Goal: Task Accomplishment & Management: Use online tool/utility

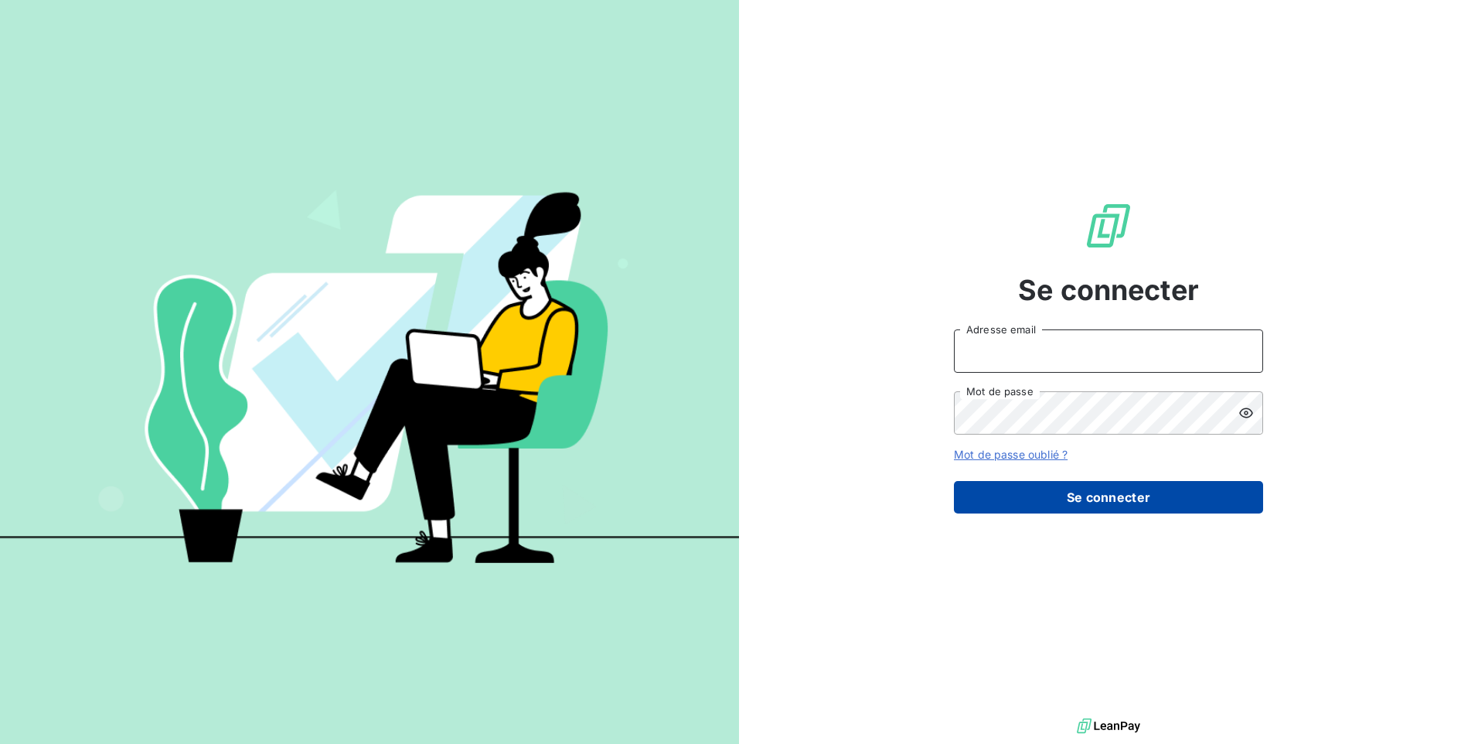
type input "[EMAIL_ADDRESS][DOMAIN_NAME]"
click at [1099, 505] on button "Se connecter" at bounding box center [1108, 497] width 309 height 32
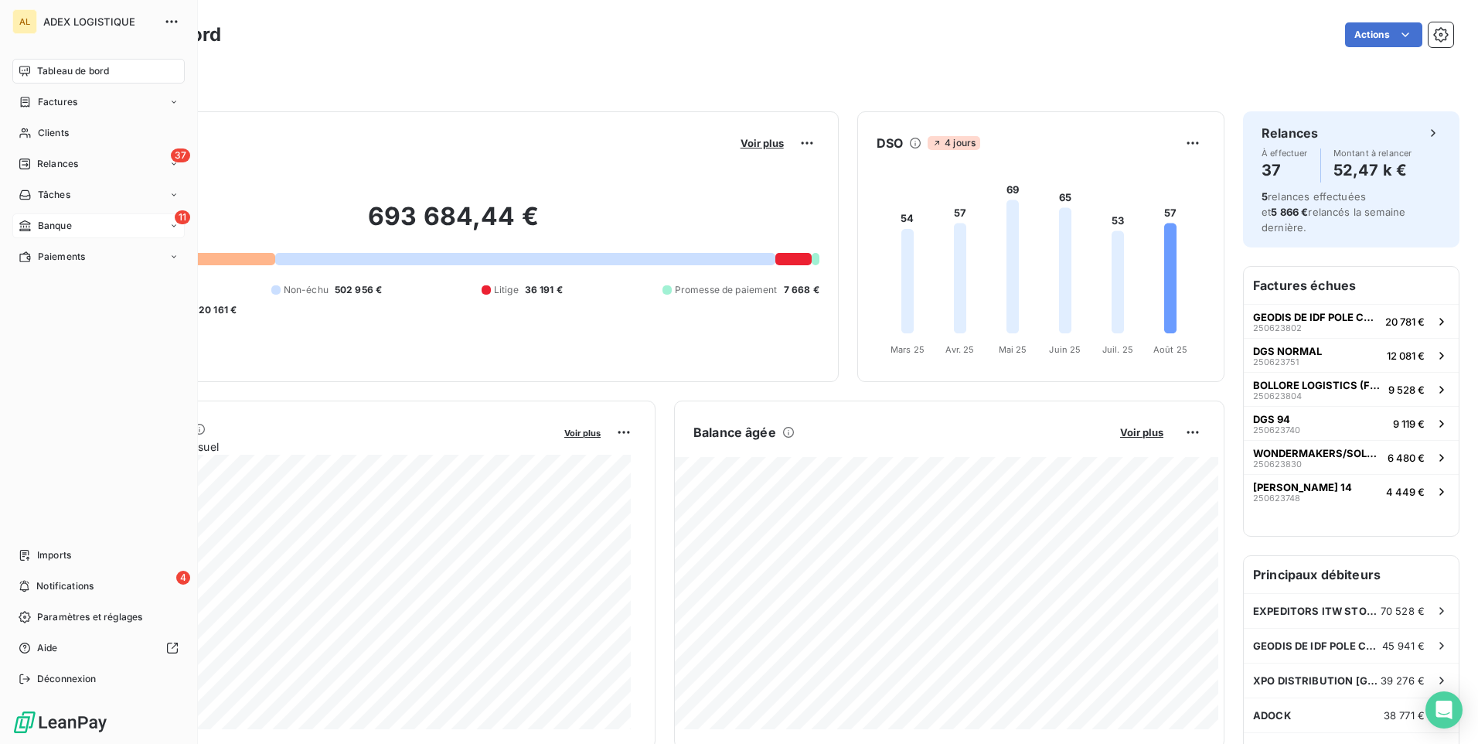
click at [104, 230] on div "11 Banque" at bounding box center [98, 225] width 172 height 25
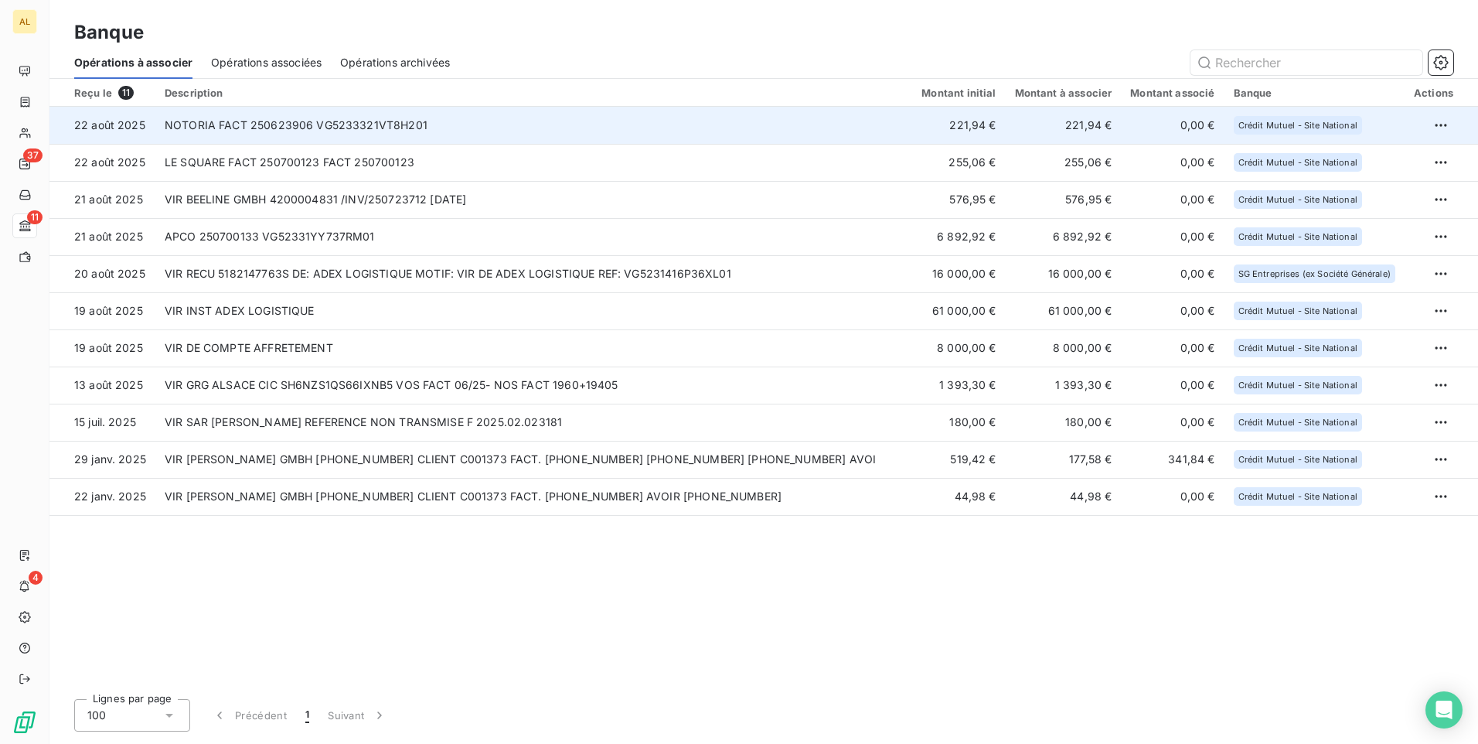
click at [413, 133] on td "NOTORIA FACT 250623906 VG5233321VT8H201" at bounding box center [533, 125] width 757 height 37
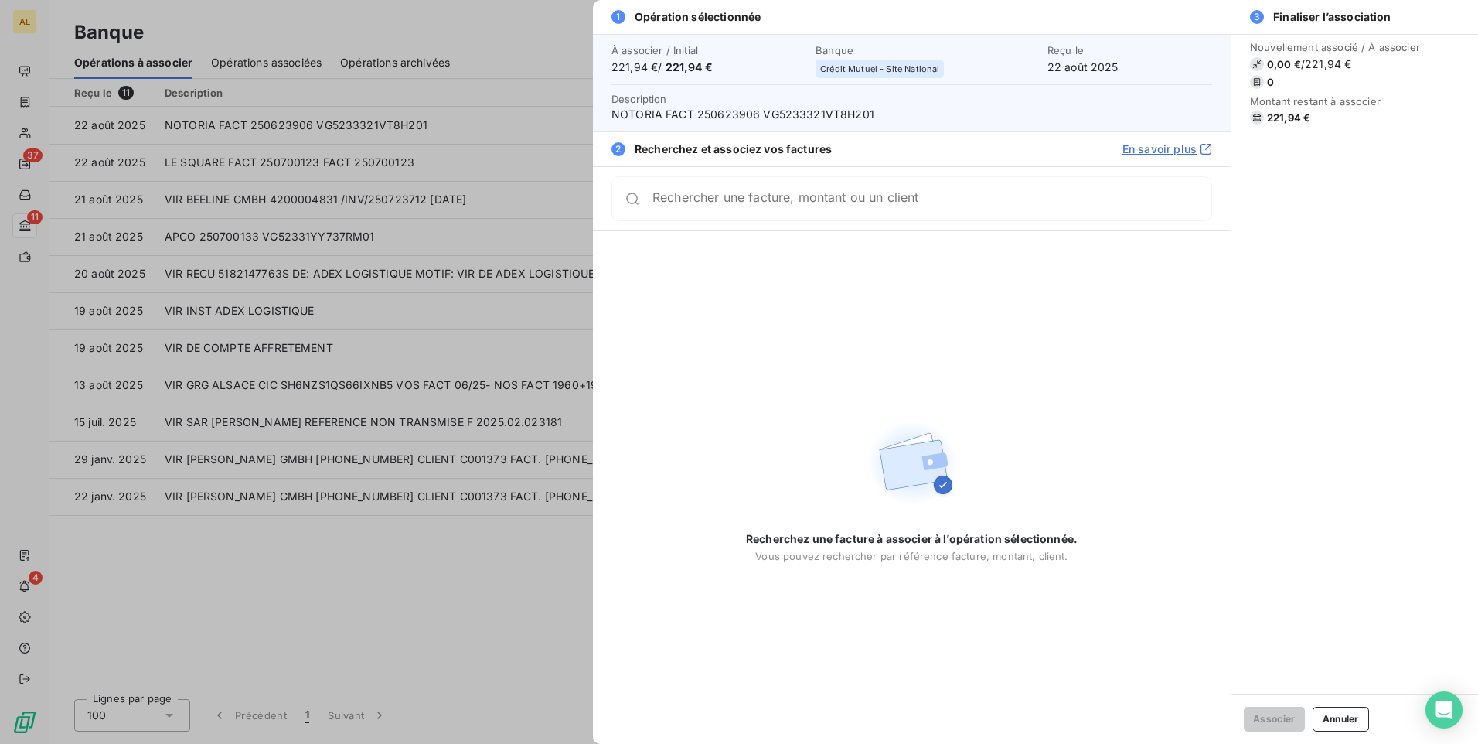
click at [788, 206] on input "Rechercher une facture, montant ou un client" at bounding box center [932, 198] width 559 height 15
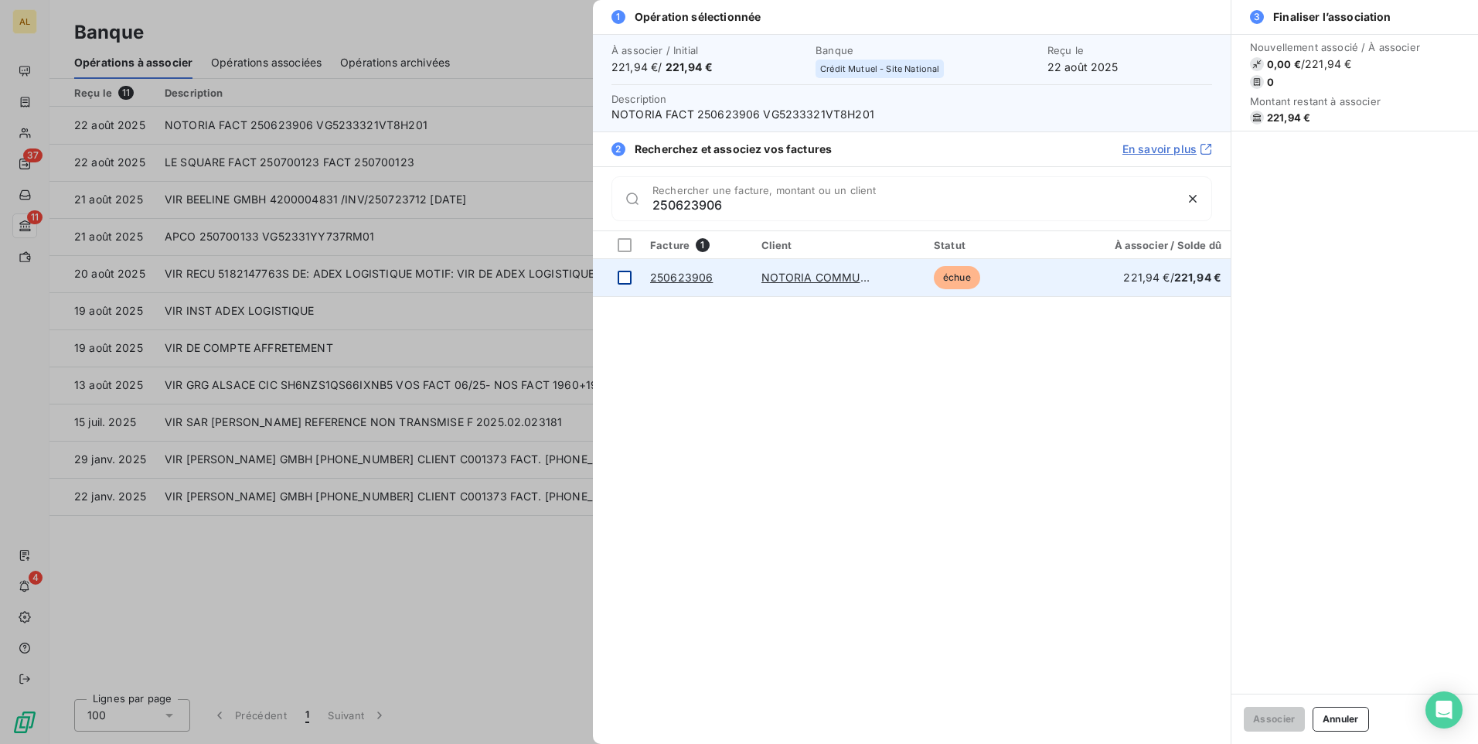
type input "250623906"
click at [630, 280] on div at bounding box center [625, 278] width 14 height 14
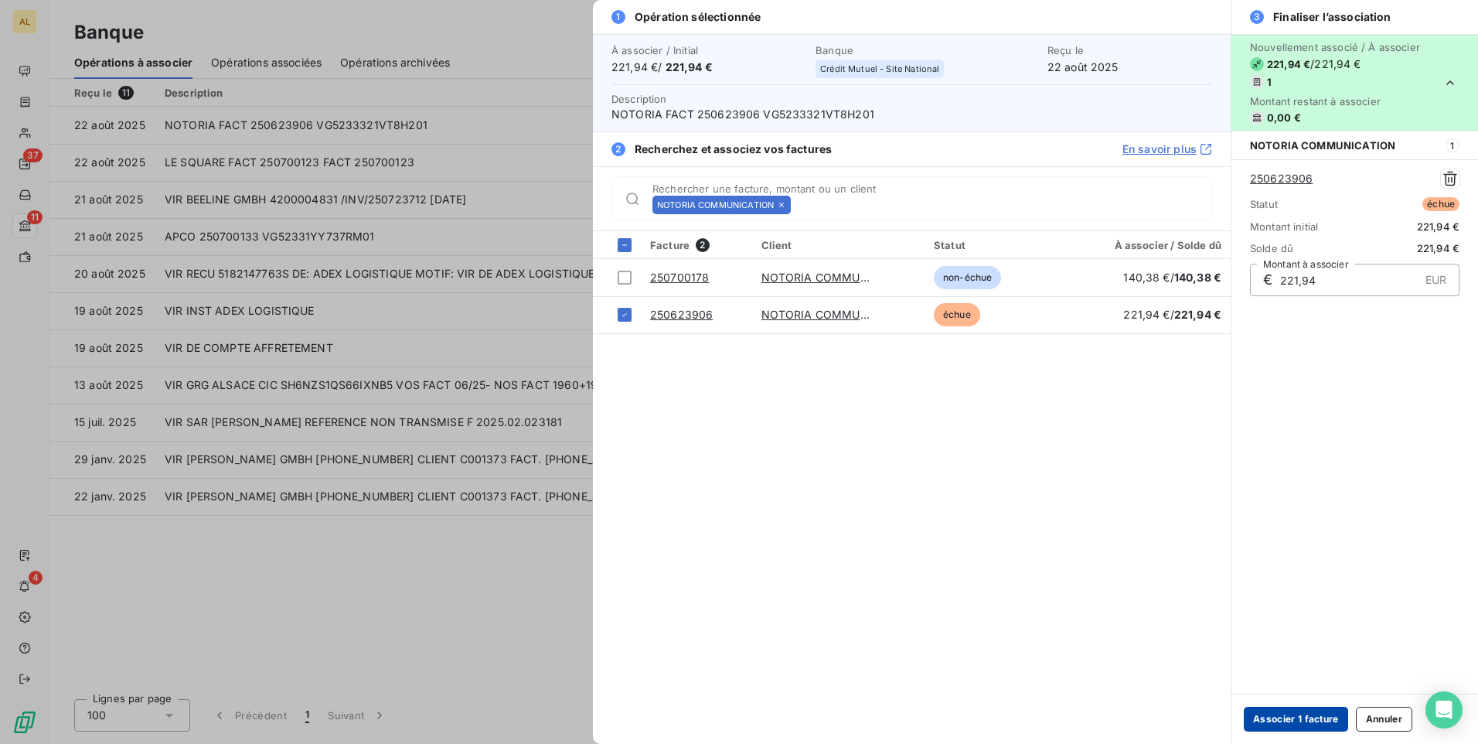
click at [1307, 712] on button "Associer 1 facture" at bounding box center [1296, 719] width 104 height 25
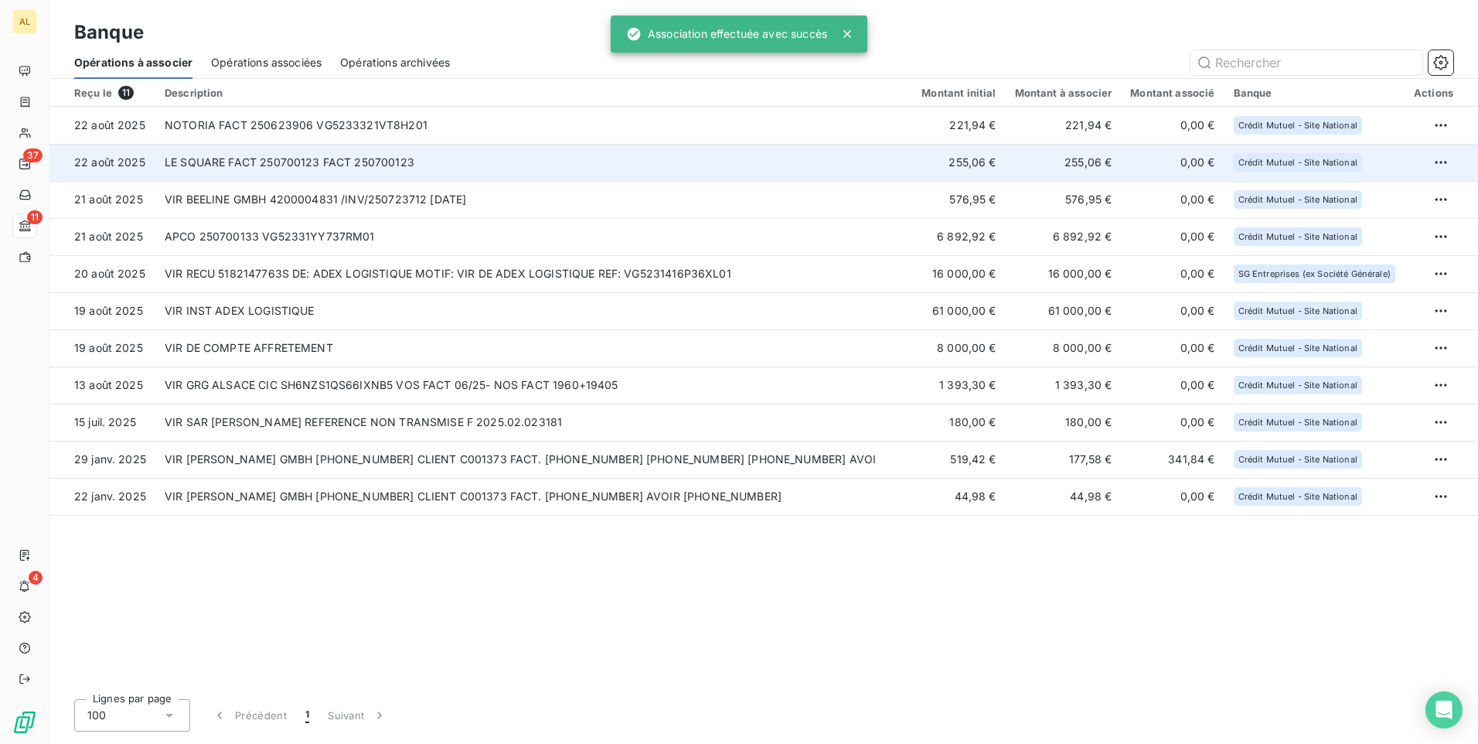
click at [248, 158] on td "LE SQUARE FACT 250700123 FACT 250700123" at bounding box center [533, 162] width 757 height 37
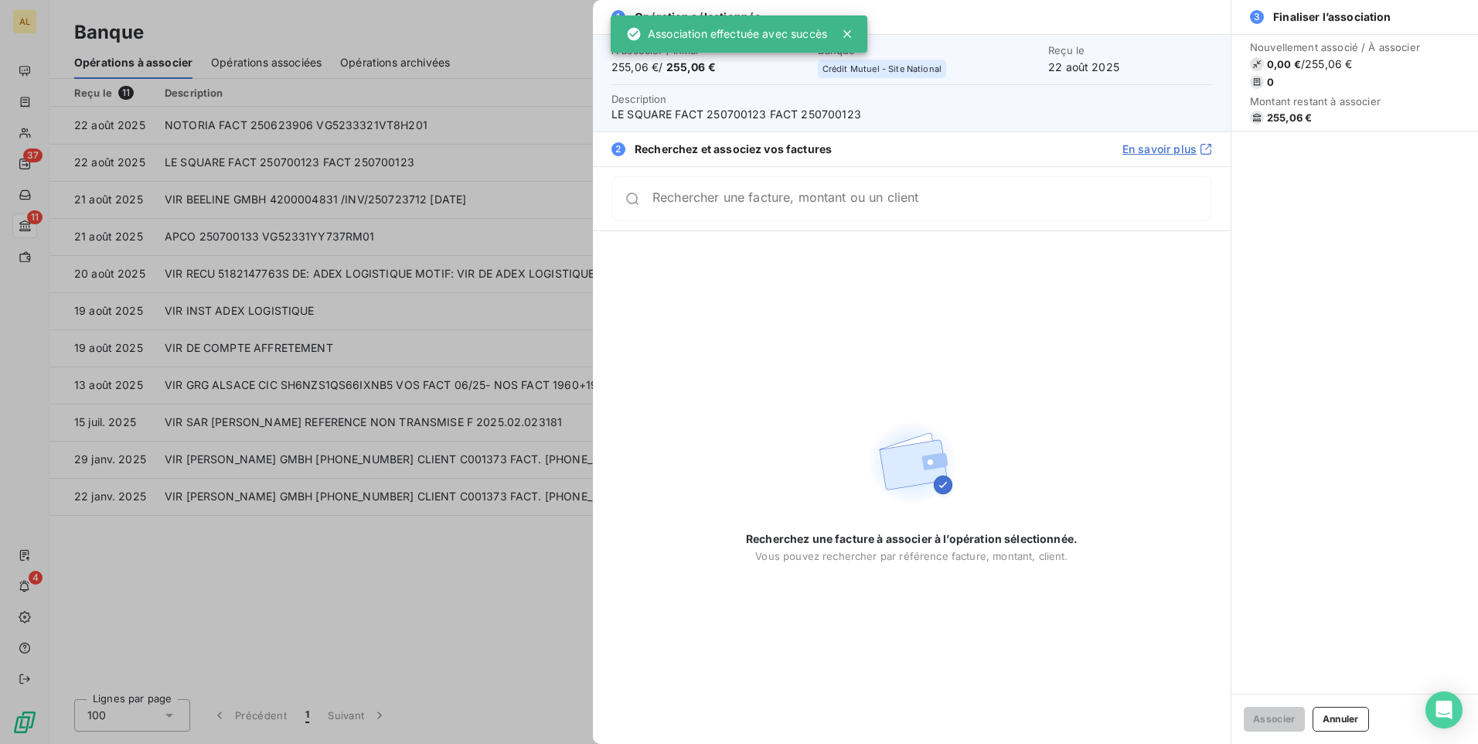
drag, startPoint x: 898, startPoint y: 209, endPoint x: 884, endPoint y: 204, distance: 14.7
click at [894, 206] on input "Rechercher une facture, montant ou un client" at bounding box center [932, 198] width 559 height 15
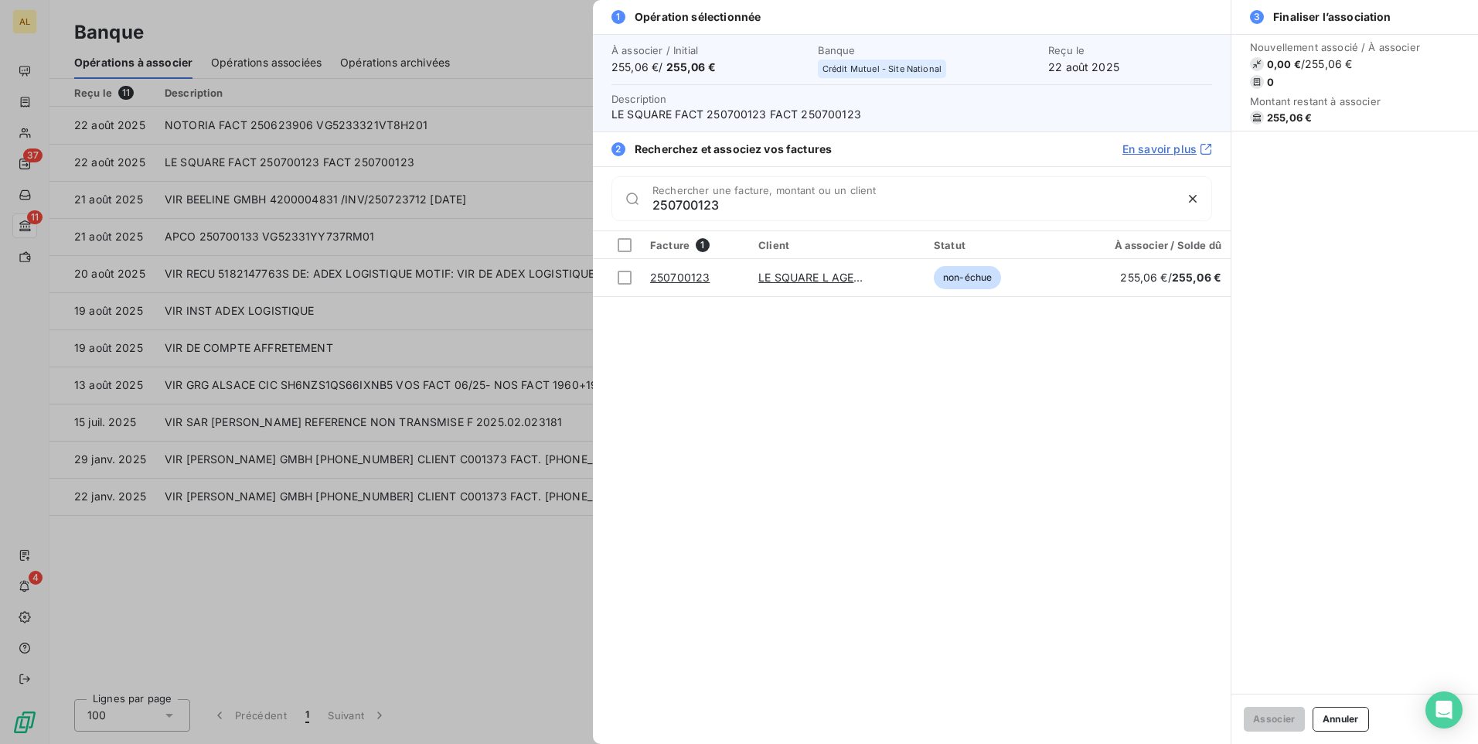
type input "250700123"
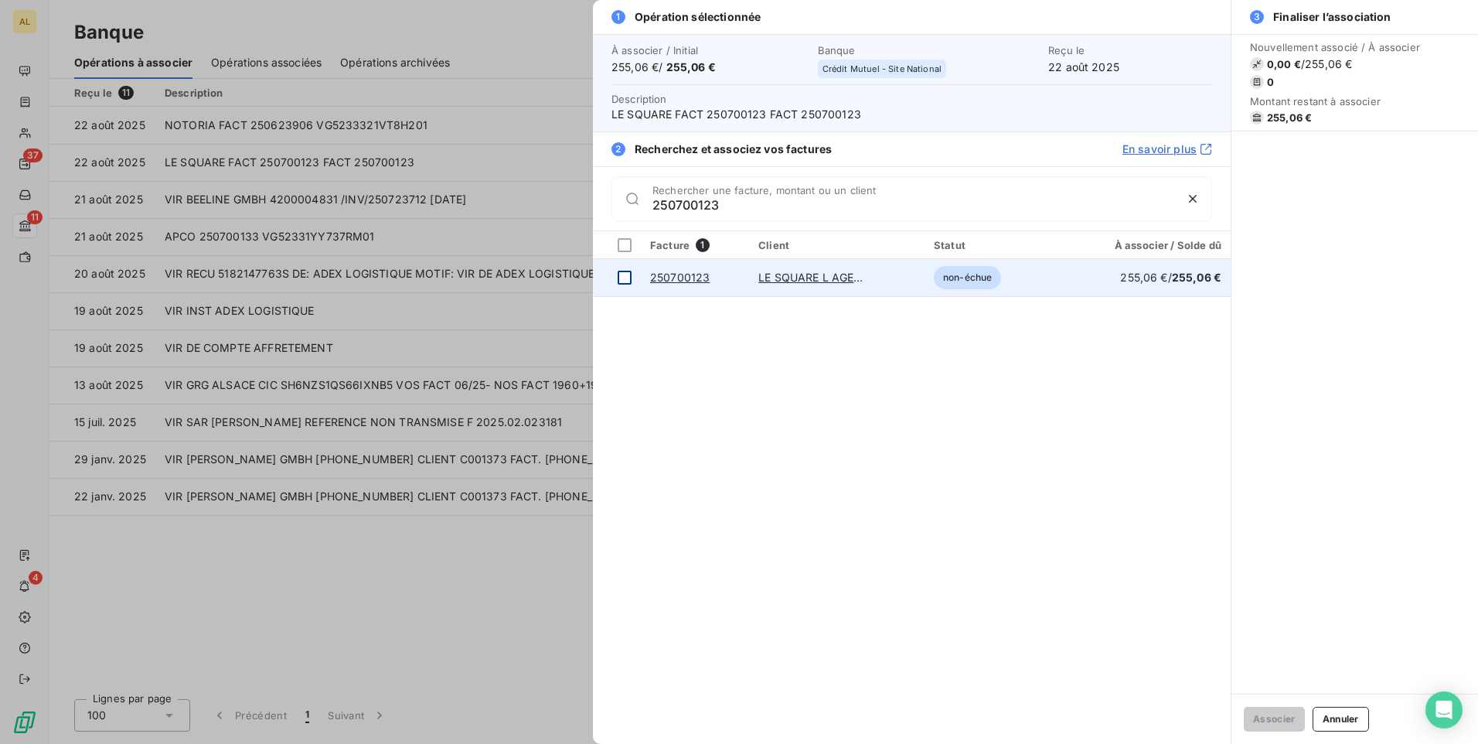
click at [622, 279] on div at bounding box center [625, 278] width 14 height 14
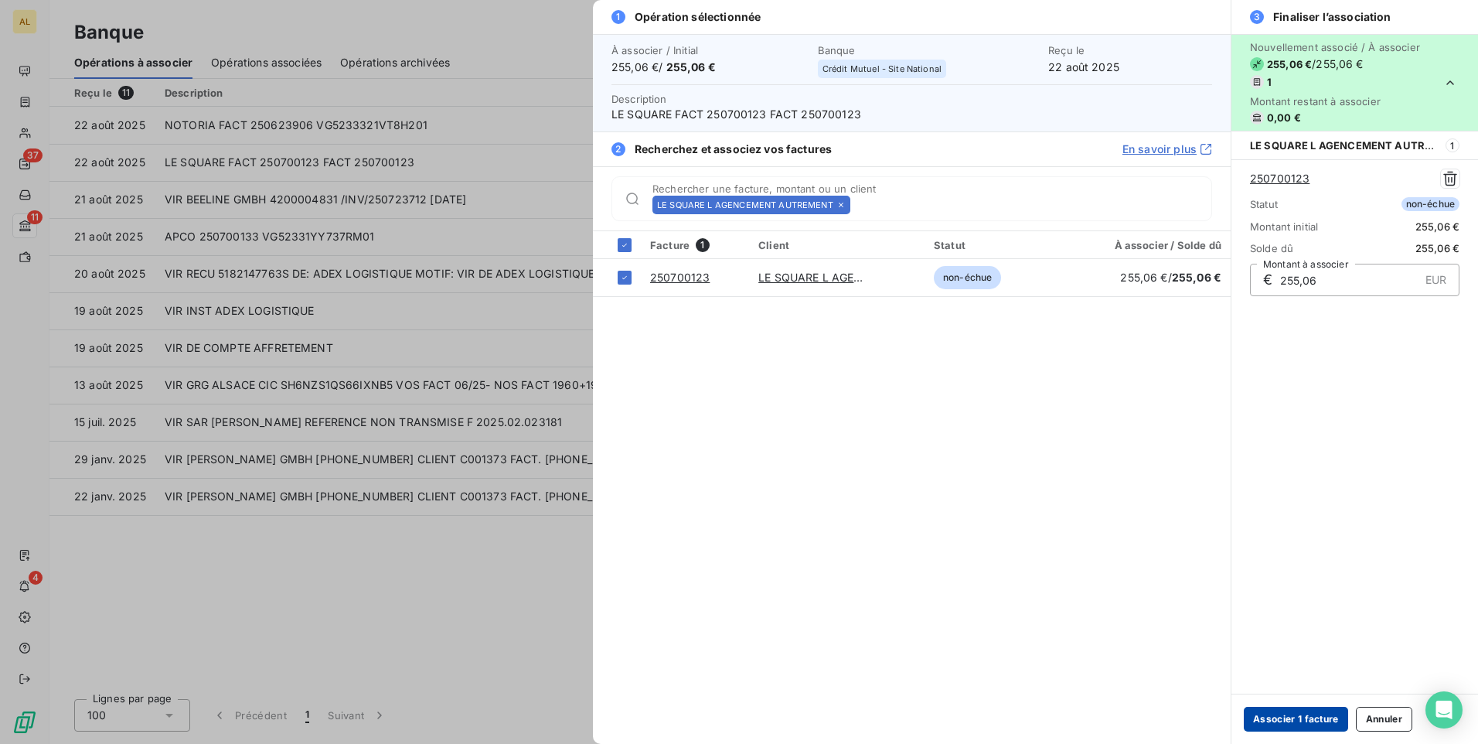
click at [1304, 726] on button "Associer 1 facture" at bounding box center [1296, 719] width 104 height 25
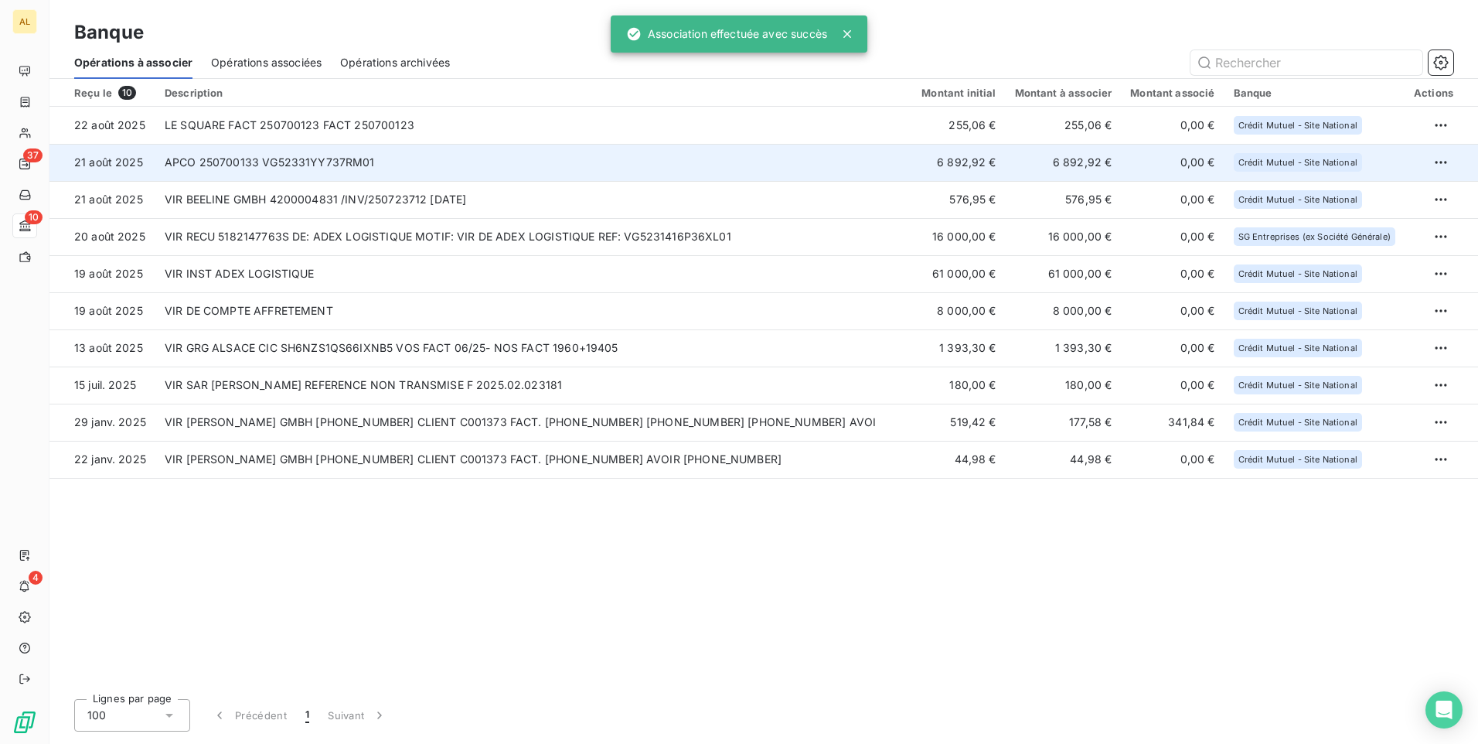
click at [333, 165] on td "APCO 250700133 VG52331YY737RM01" at bounding box center [533, 162] width 757 height 37
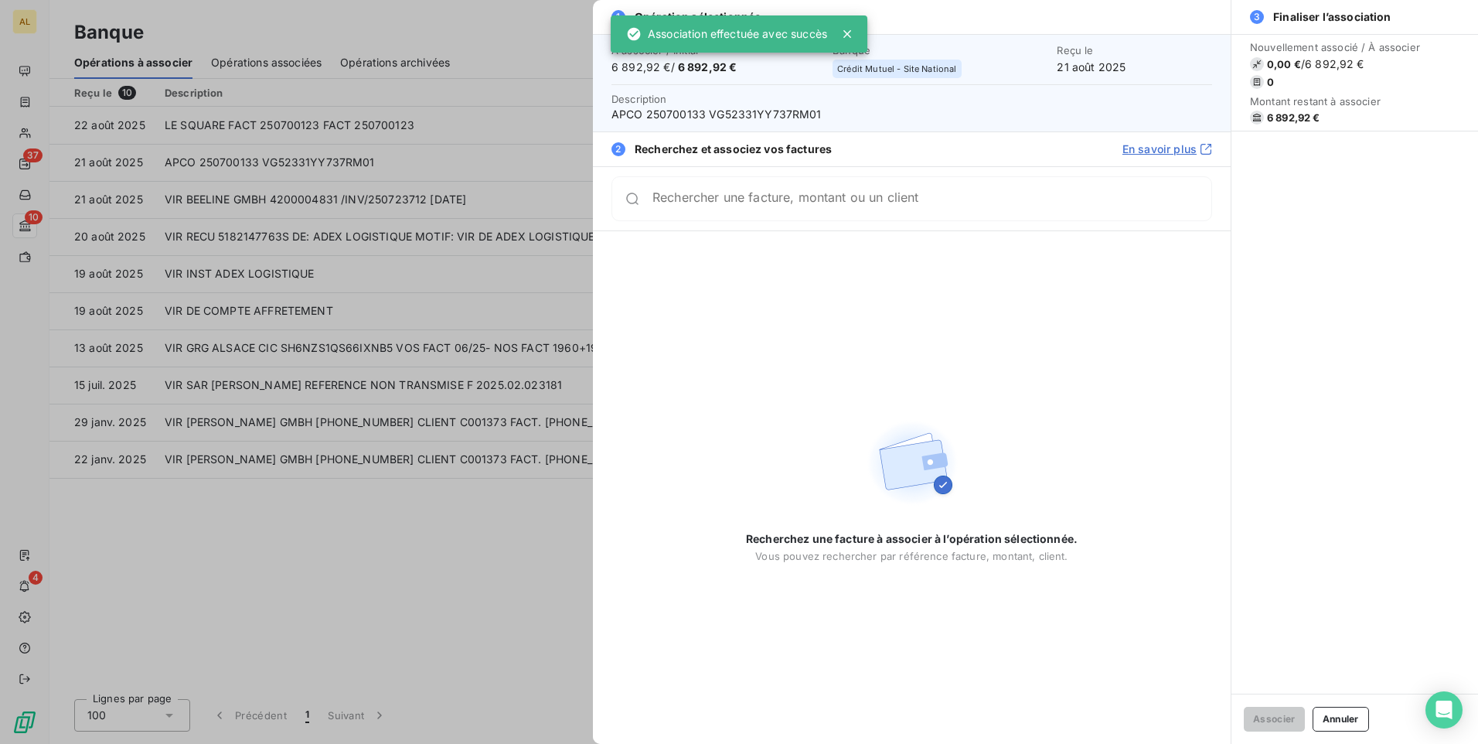
drag, startPoint x: 874, startPoint y: 203, endPoint x: 863, endPoint y: 203, distance: 11.6
click at [868, 203] on input "Rechercher une facture, montant ou un client" at bounding box center [932, 198] width 559 height 15
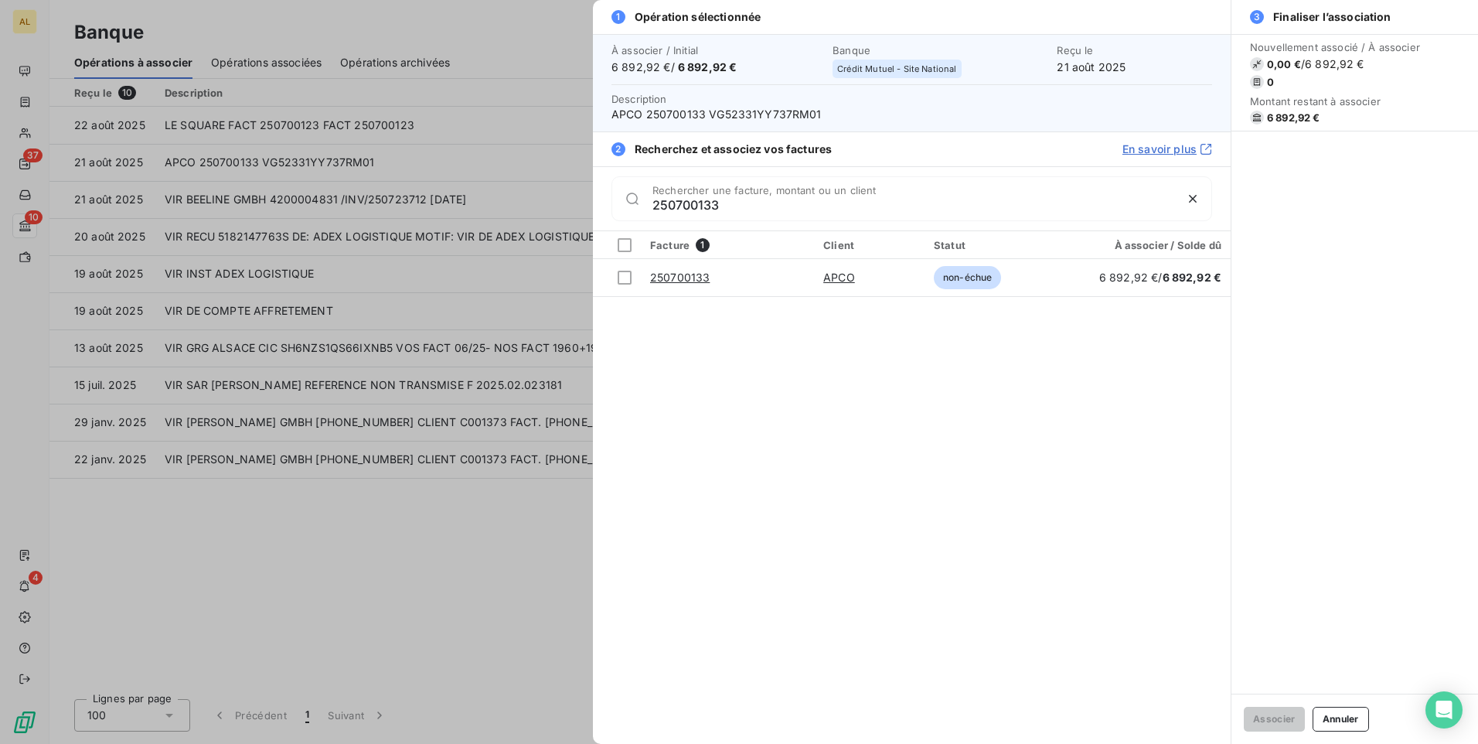
type input "250700133"
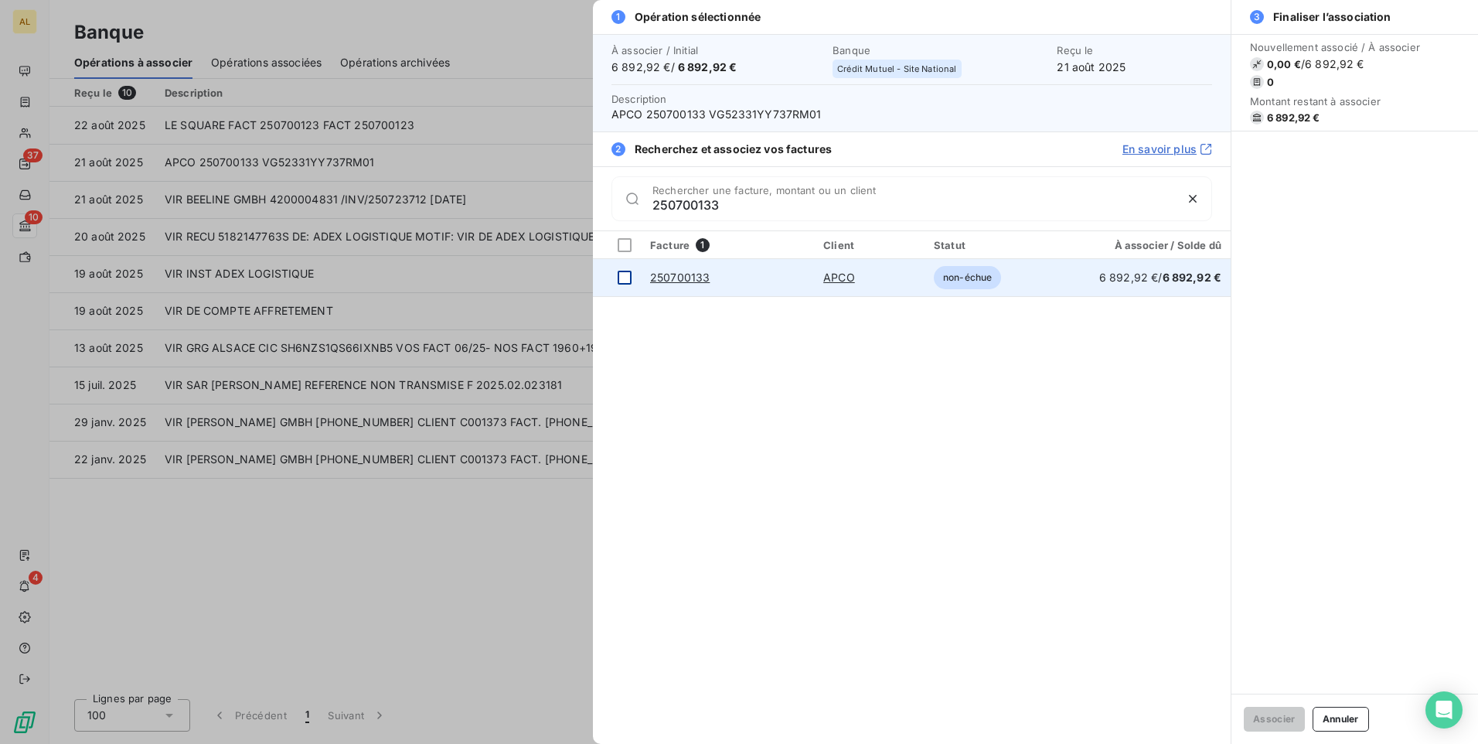
click at [625, 274] on div at bounding box center [625, 278] width 14 height 14
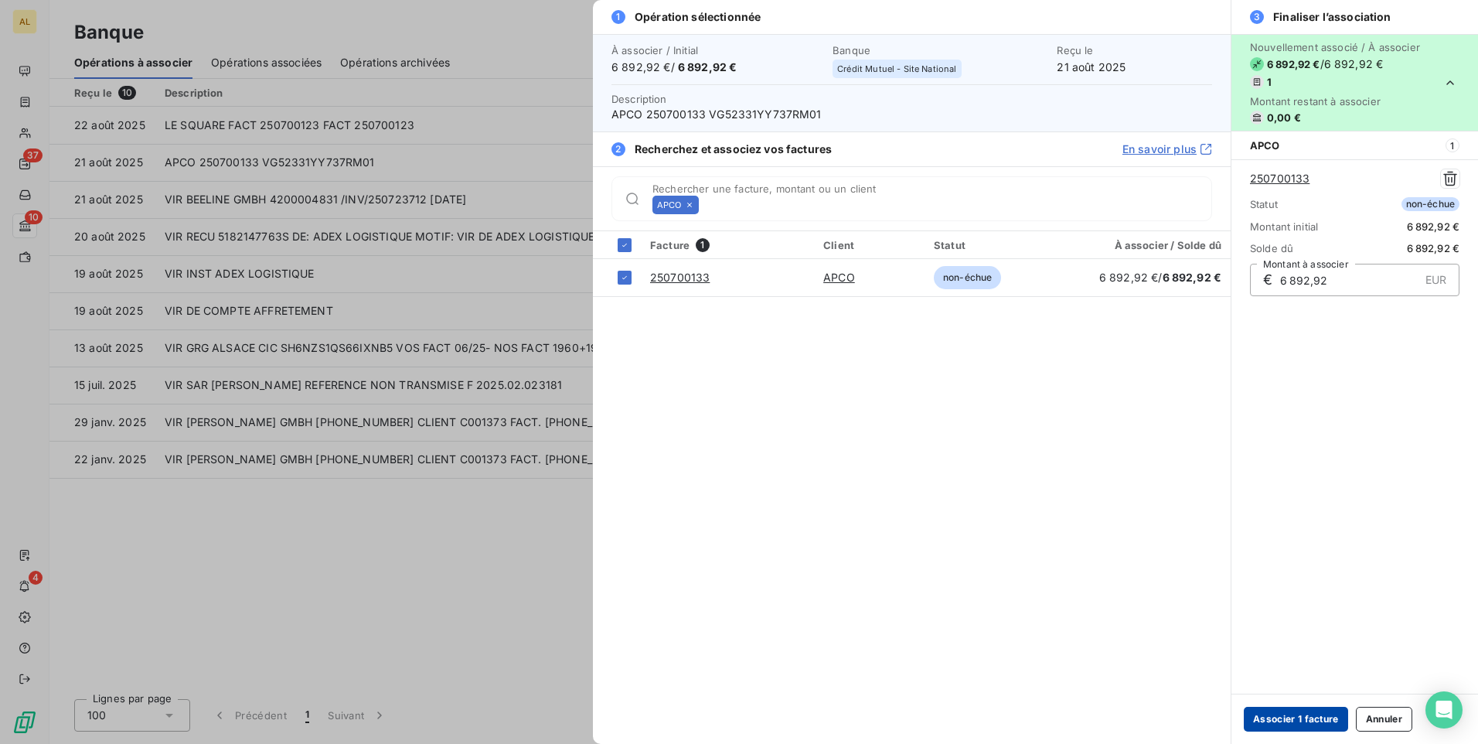
click at [1318, 718] on button "Associer 1 facture" at bounding box center [1296, 719] width 104 height 25
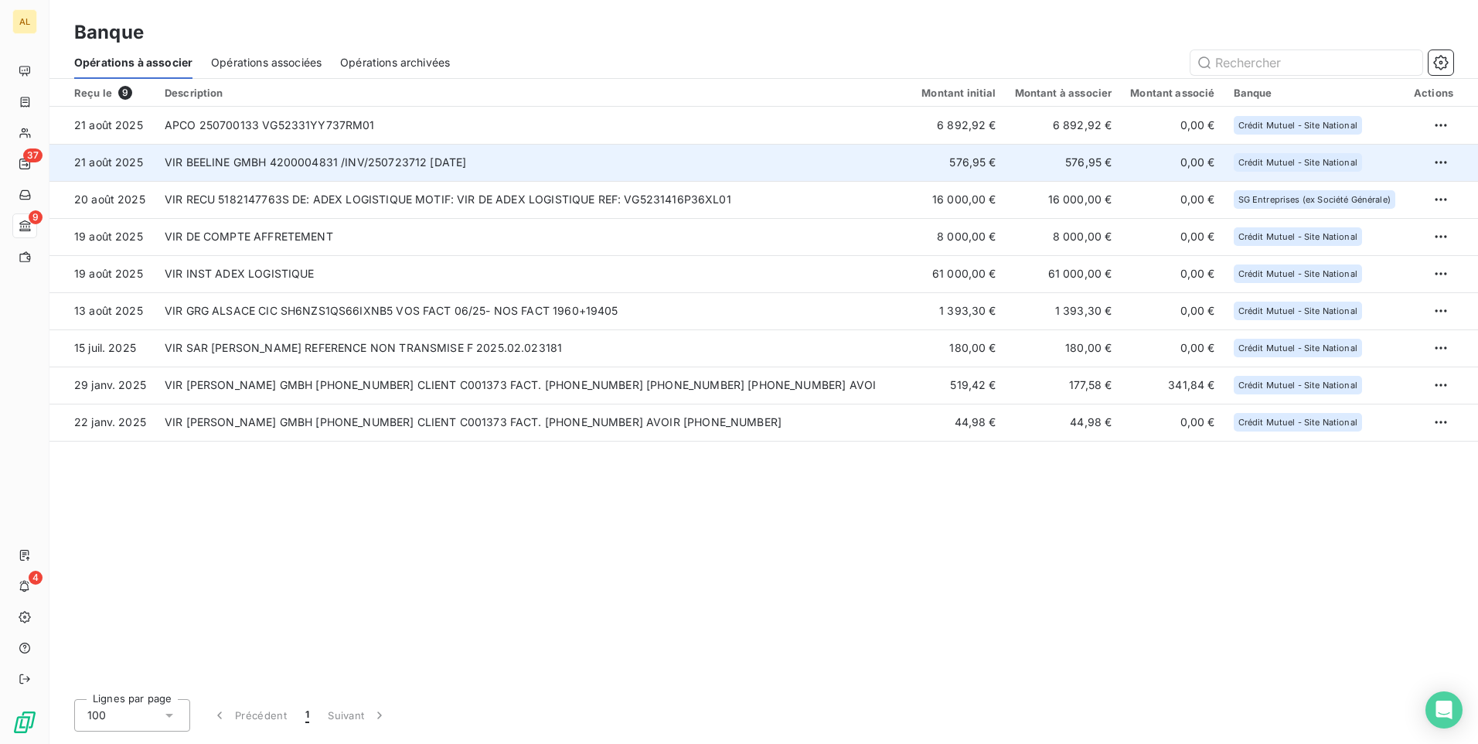
click at [265, 158] on td "VIR BEELINE GMBH 4200004831 /INV/250723712 [DATE]" at bounding box center [533, 162] width 757 height 37
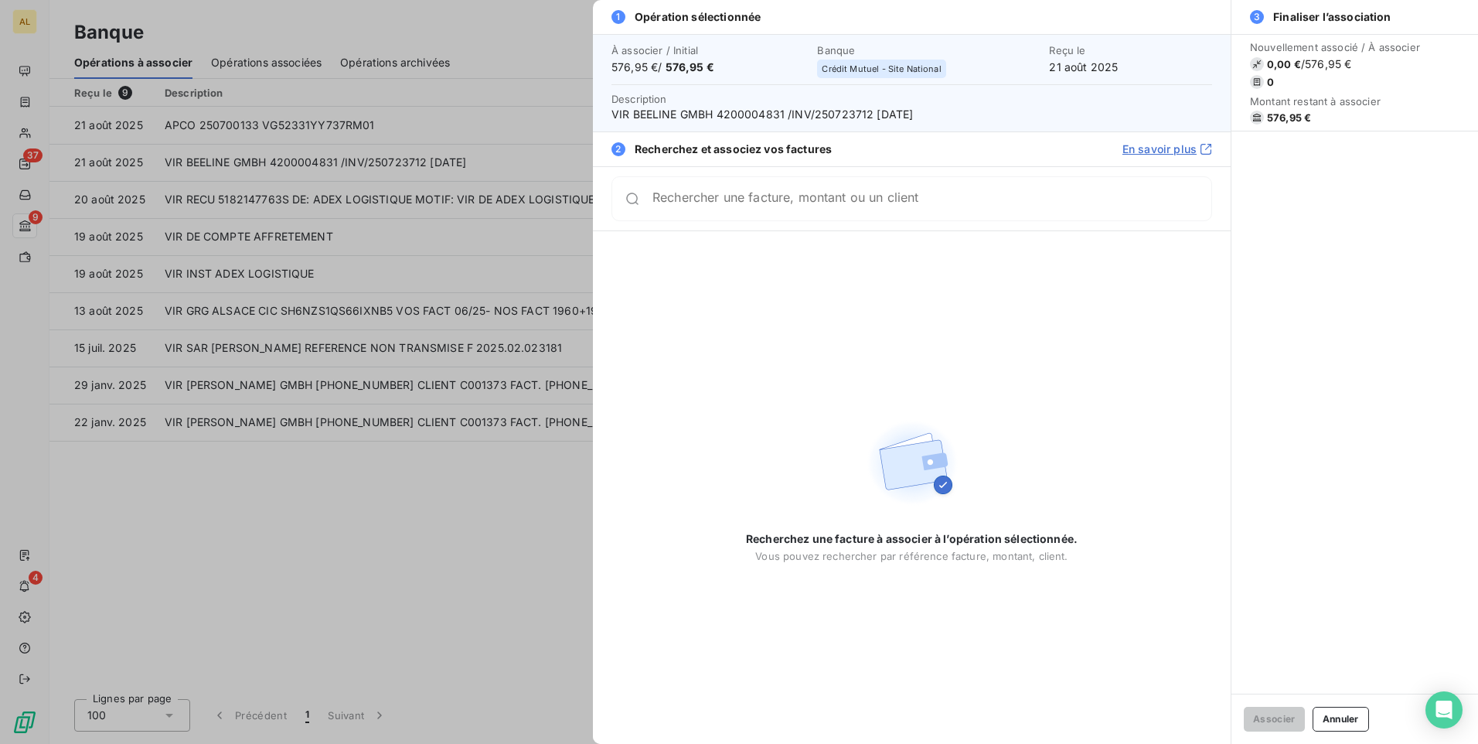
click at [910, 198] on input "Rechercher une facture, montant ou un client" at bounding box center [932, 198] width 559 height 15
drag, startPoint x: 905, startPoint y: 196, endPoint x: 716, endPoint y: 227, distance: 191.2
click at [716, 227] on div "25072312 Rechercher une facture, montant ou un client" at bounding box center [912, 198] width 638 height 64
drag, startPoint x: 695, startPoint y: 208, endPoint x: 575, endPoint y: 231, distance: 122.1
click at [589, 743] on div "1 Opération sélectionnée À associer / Initial 576,95 € / 576,95 € Banque Crédit…" at bounding box center [739, 744] width 1478 height 0
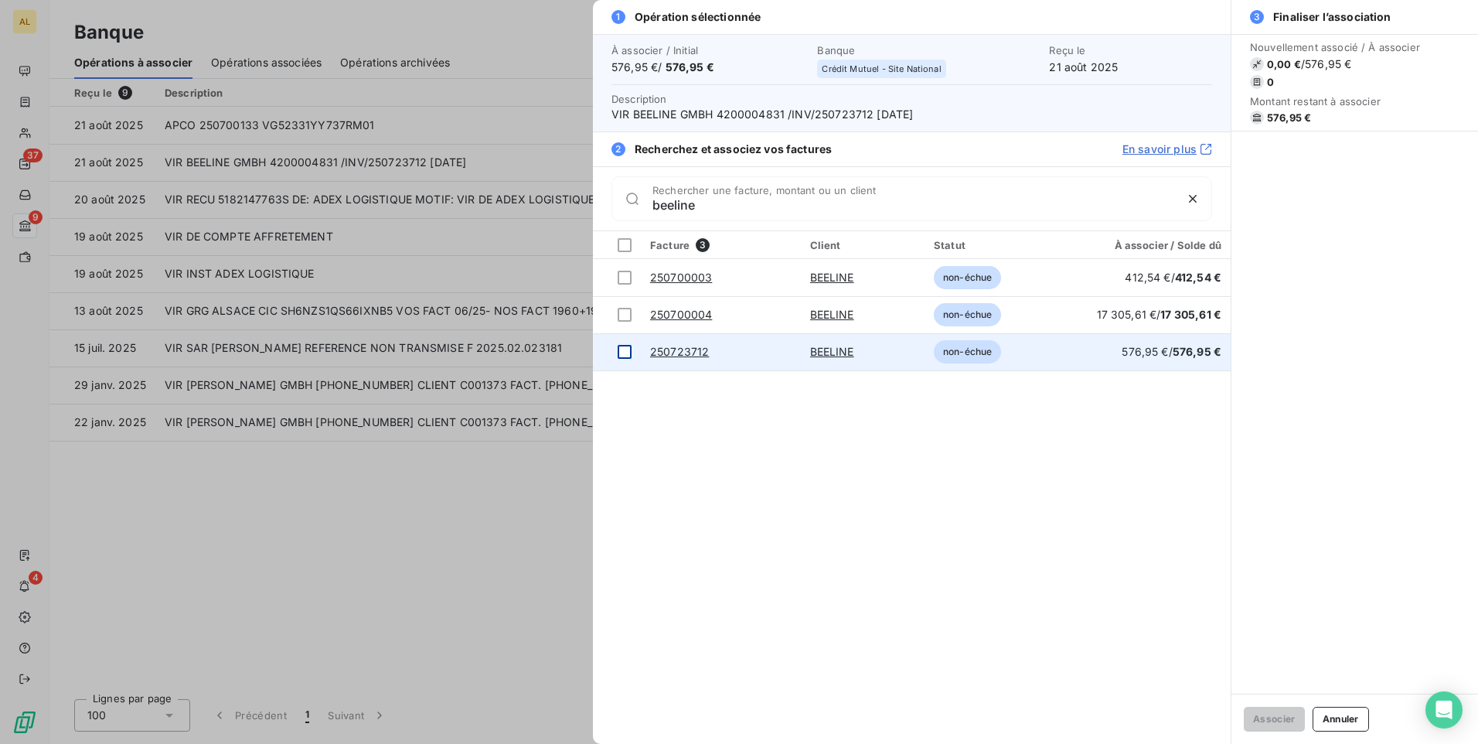
type input "beeline"
click at [618, 349] on div at bounding box center [625, 352] width 14 height 14
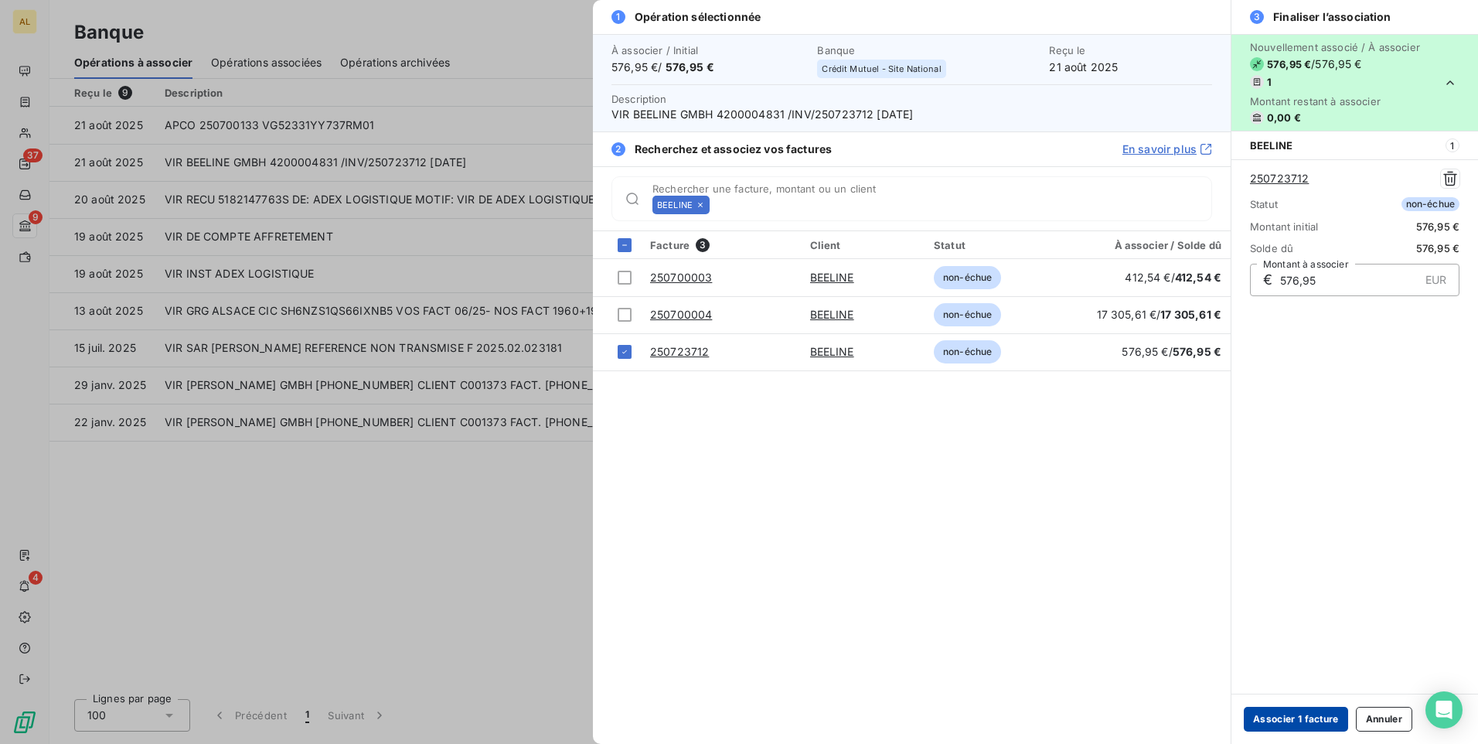
click at [1316, 715] on button "Associer 1 facture" at bounding box center [1296, 719] width 104 height 25
